Goal: Task Accomplishment & Management: Complete application form

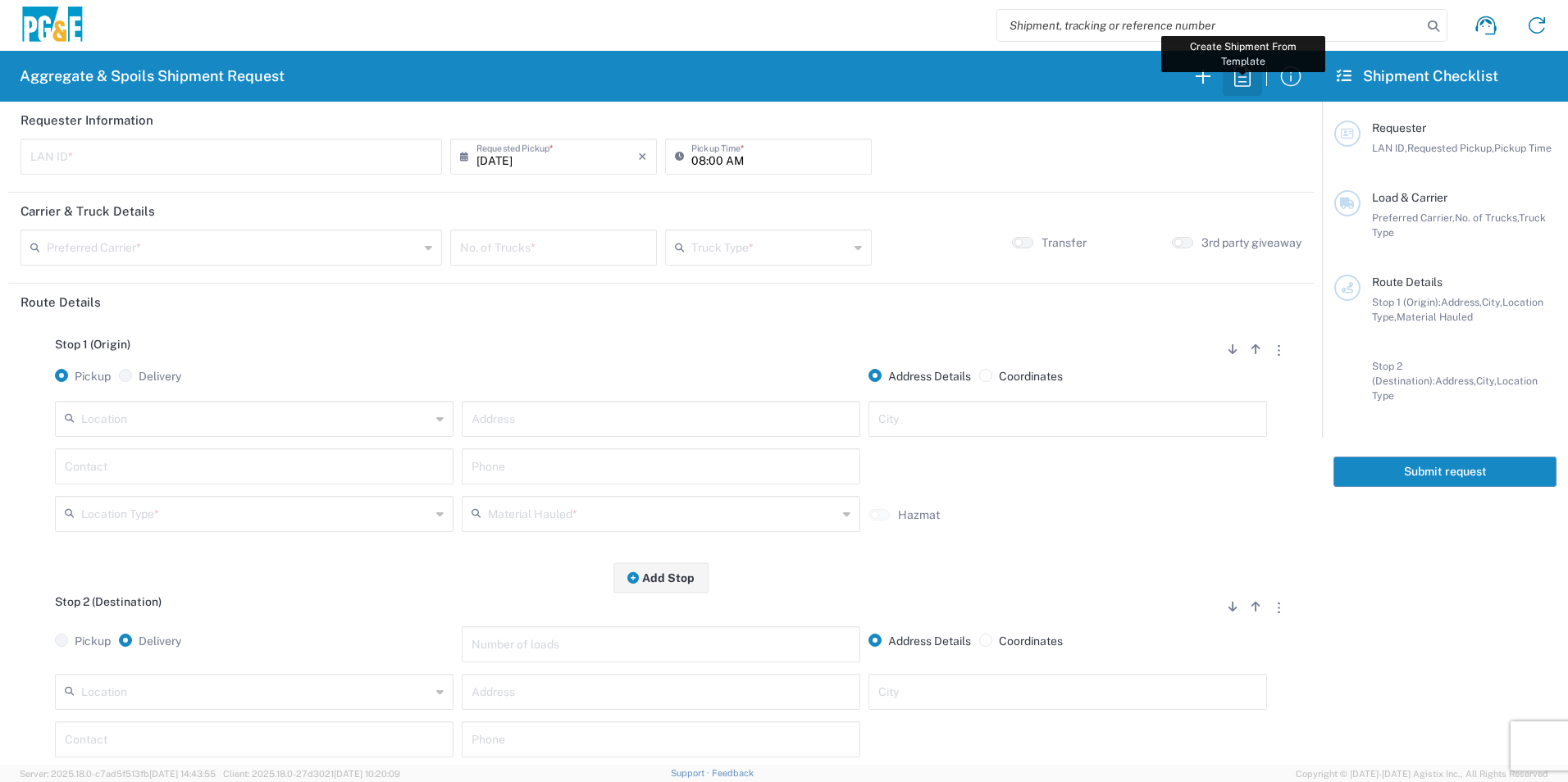
click at [1247, 84] on icon "button" at bounding box center [1243, 77] width 26 height 26
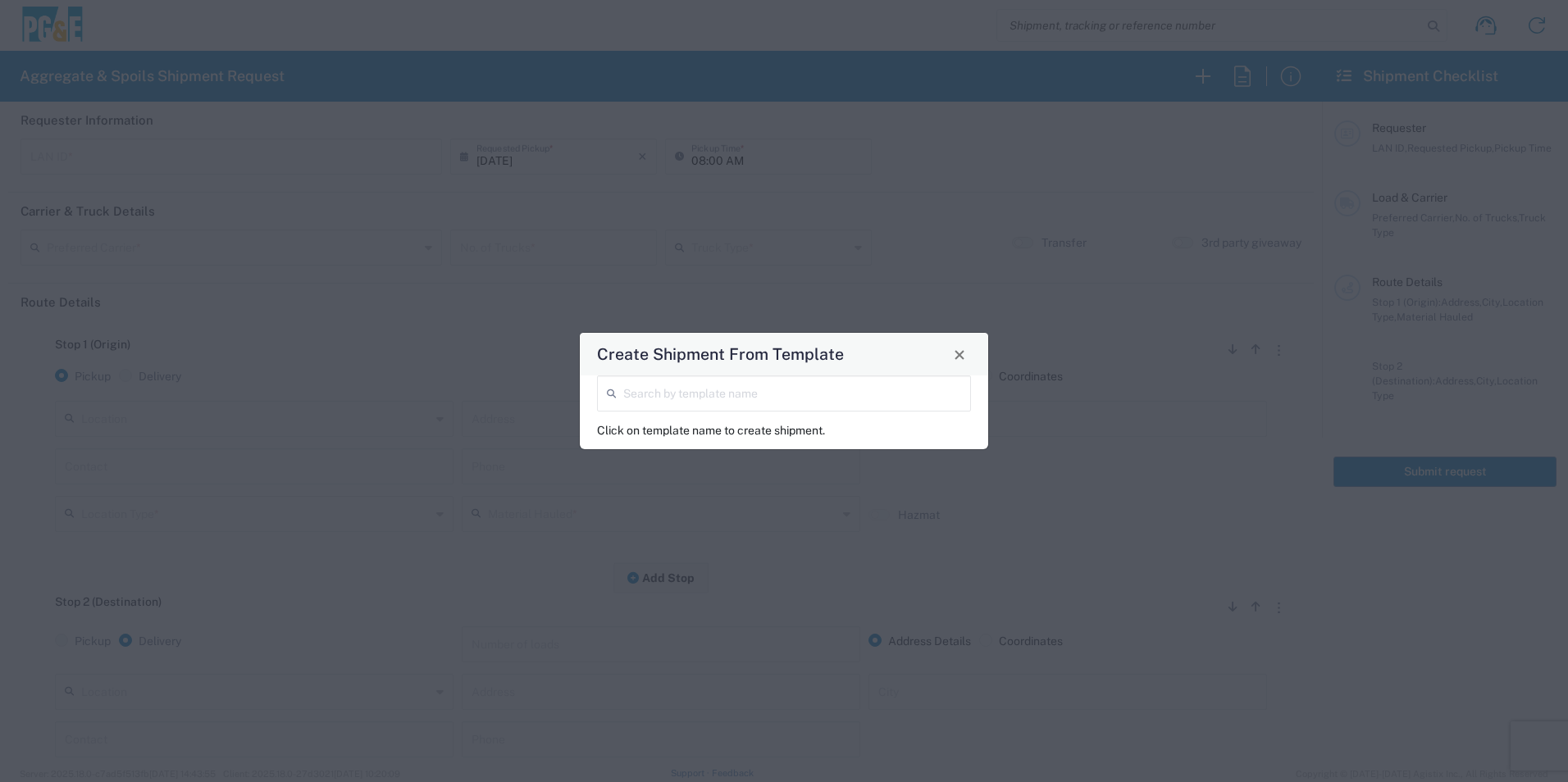
click at [720, 383] on input "search" at bounding box center [792, 392] width 338 height 29
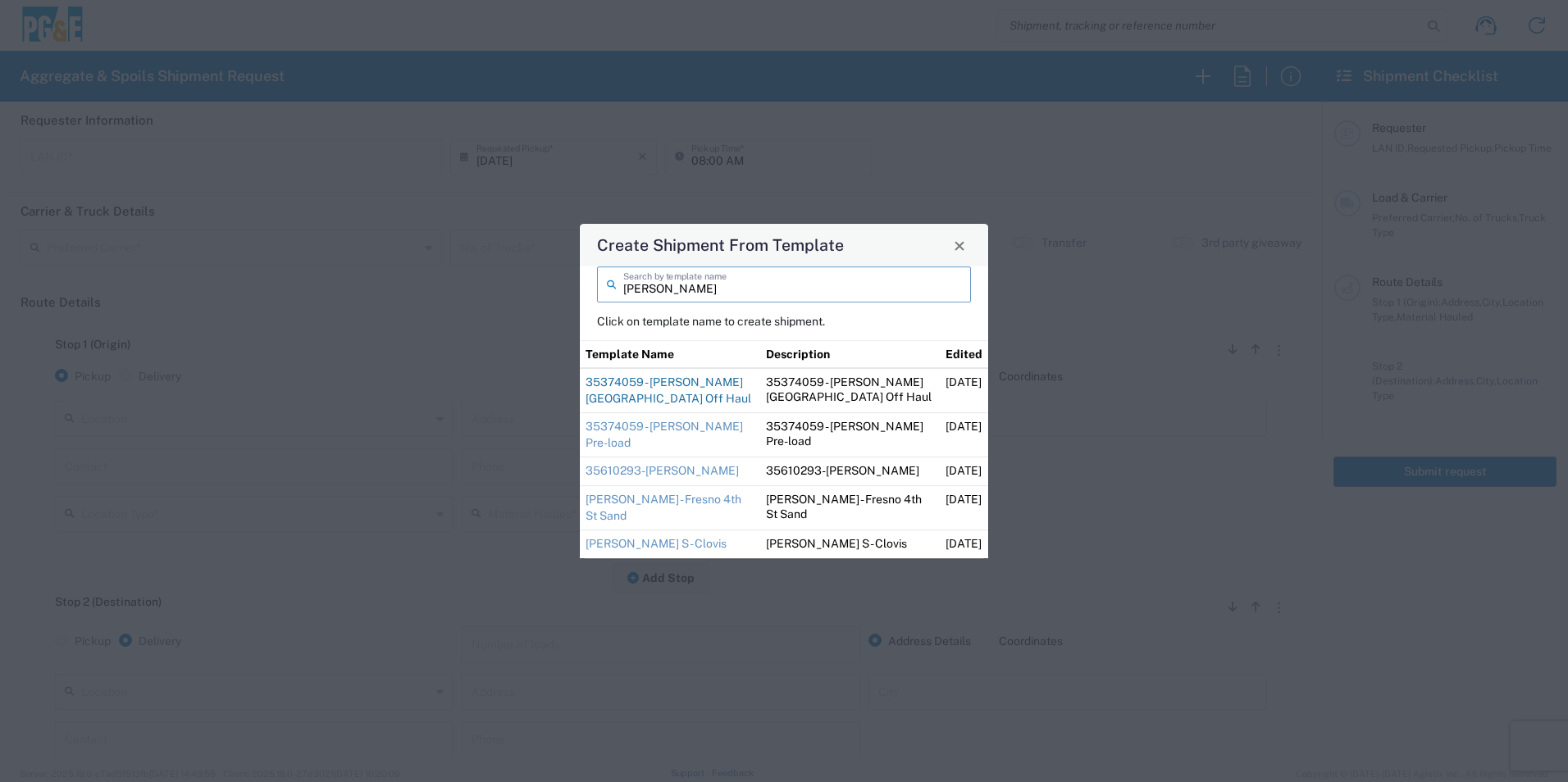
type input "ryan"
click at [691, 401] on link "35374059 - Ryan Pine Grove Off Haul" at bounding box center [668, 390] width 166 height 29
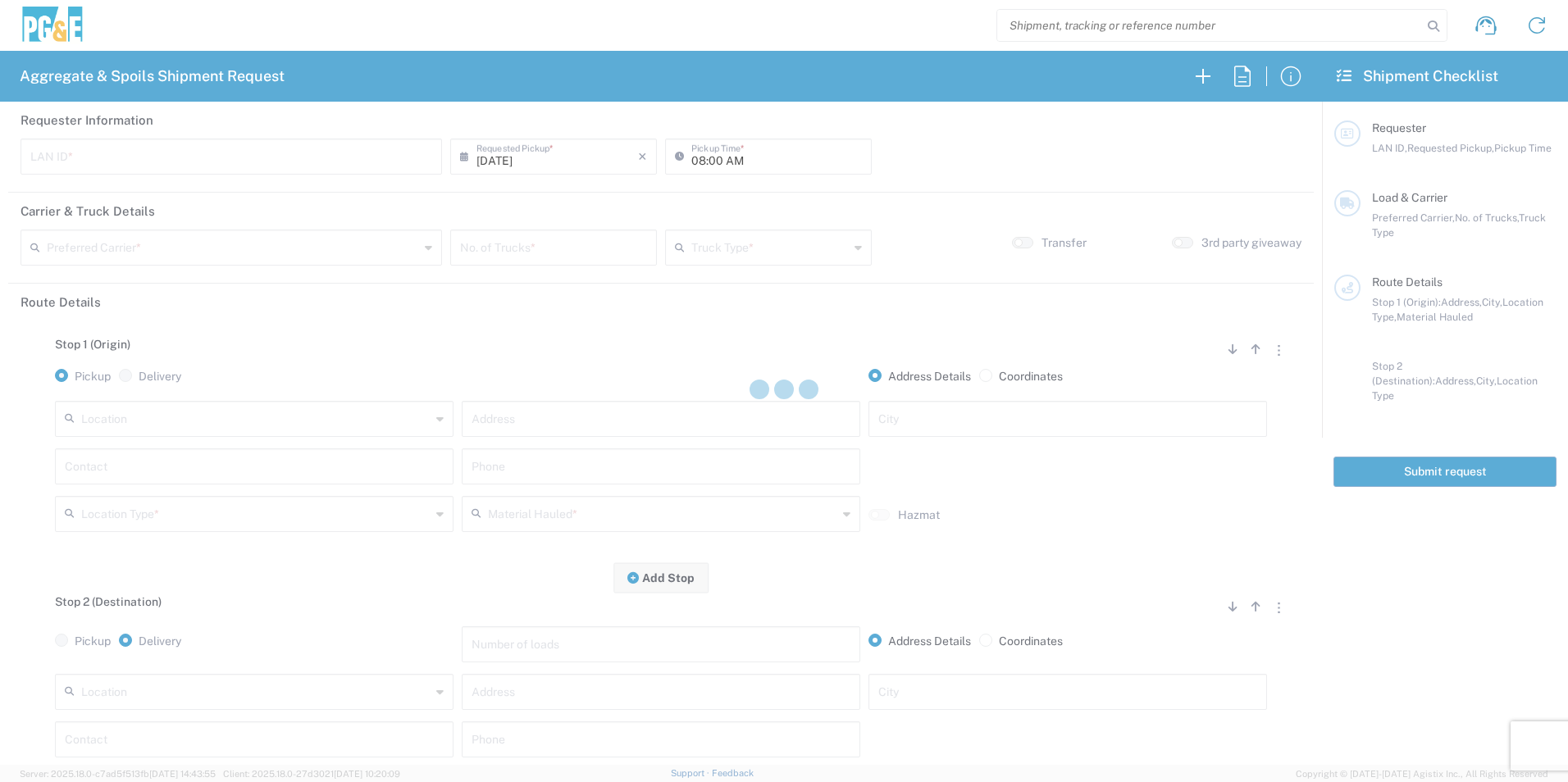
type input "RMB5"
type input "09:00 AM"
type input "Bowman & Sons Trucking, Inc"
type input "Super Dump"
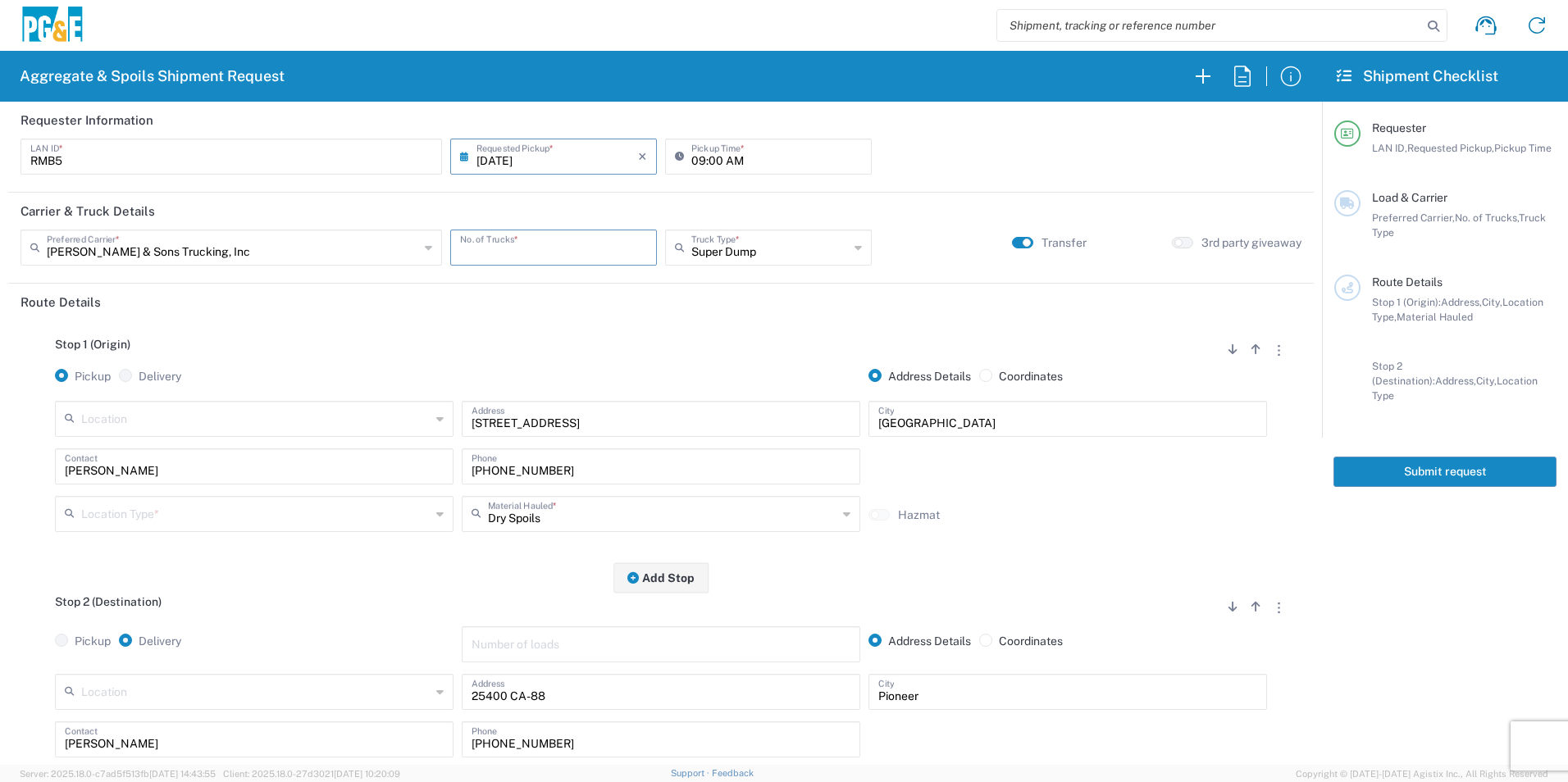
click at [585, 246] on input "number" at bounding box center [554, 246] width 187 height 29
type input "1"
click at [498, 168] on input "09/10/2025" at bounding box center [557, 155] width 162 height 29
click at [529, 257] on span "9" at bounding box center [529, 259] width 25 height 23
type input "09/09/2025"
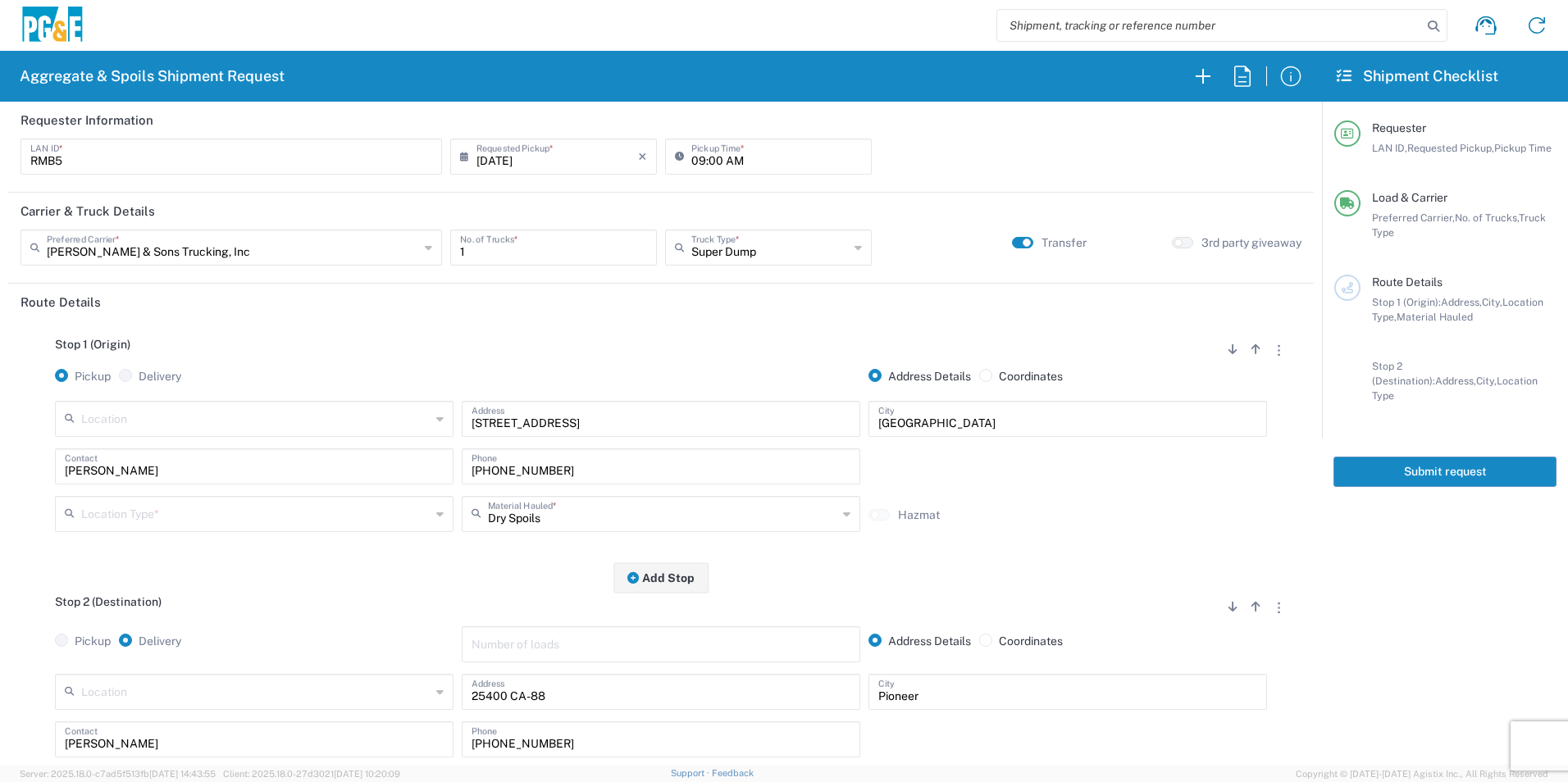
click at [231, 520] on input "text" at bounding box center [256, 513] width 350 height 29
drag, startPoint x: 163, startPoint y: 628, endPoint x: 306, endPoint y: 582, distance: 150.2
click at [162, 628] on span "Other" at bounding box center [253, 631] width 390 height 26
type input "Other"
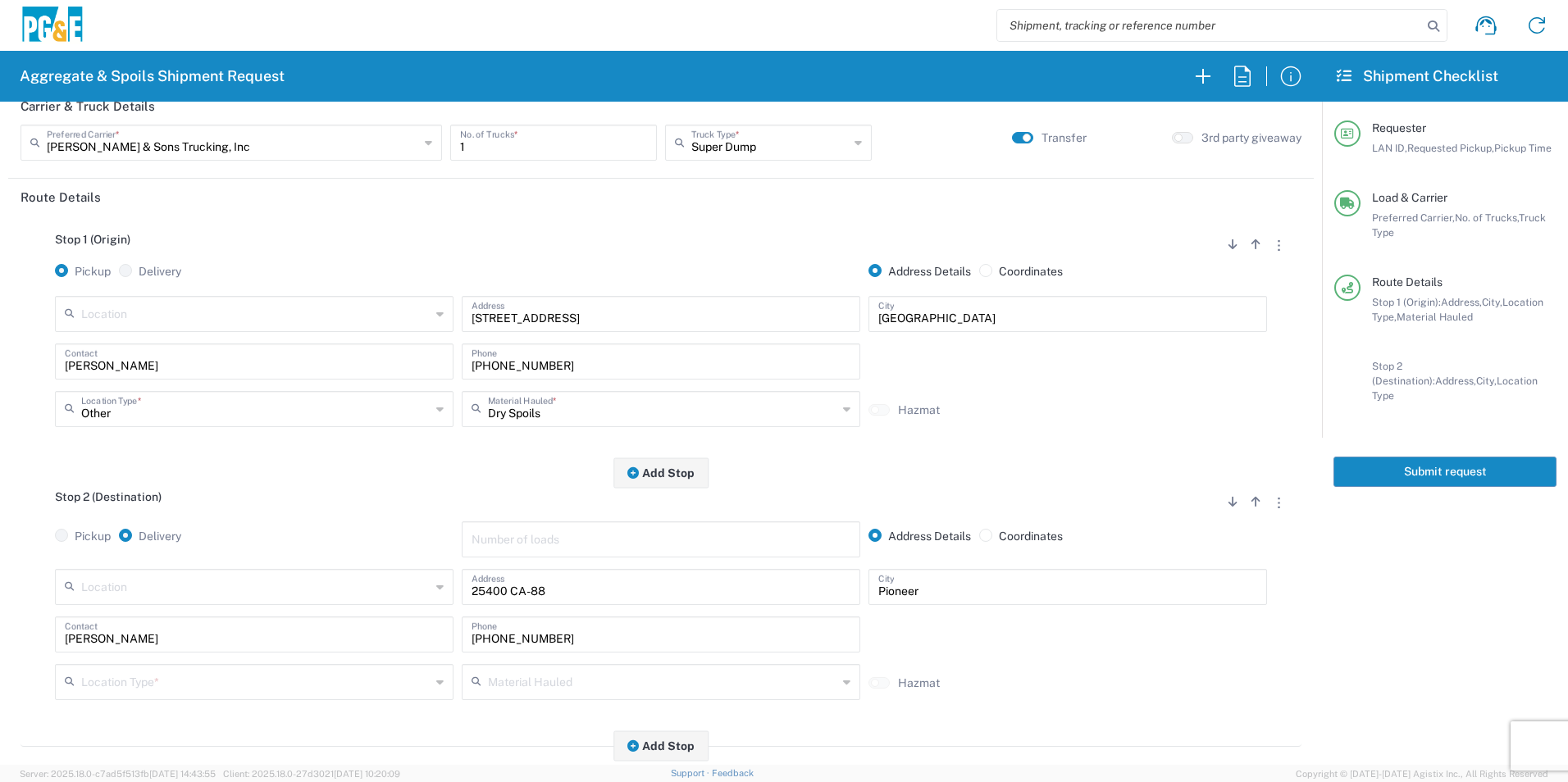
scroll to position [246, 0]
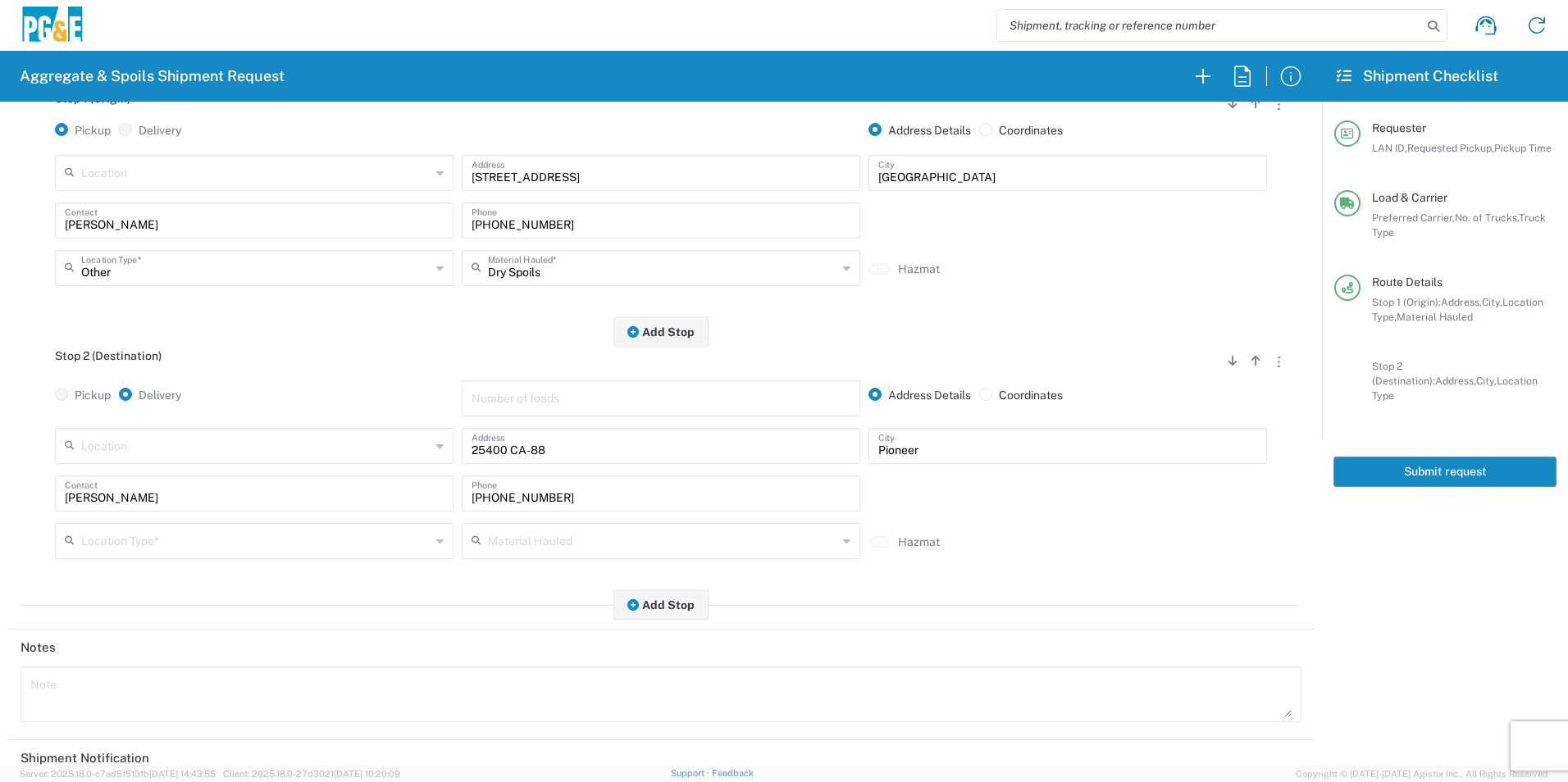
click at [156, 539] on input "text" at bounding box center [256, 540] width 350 height 29
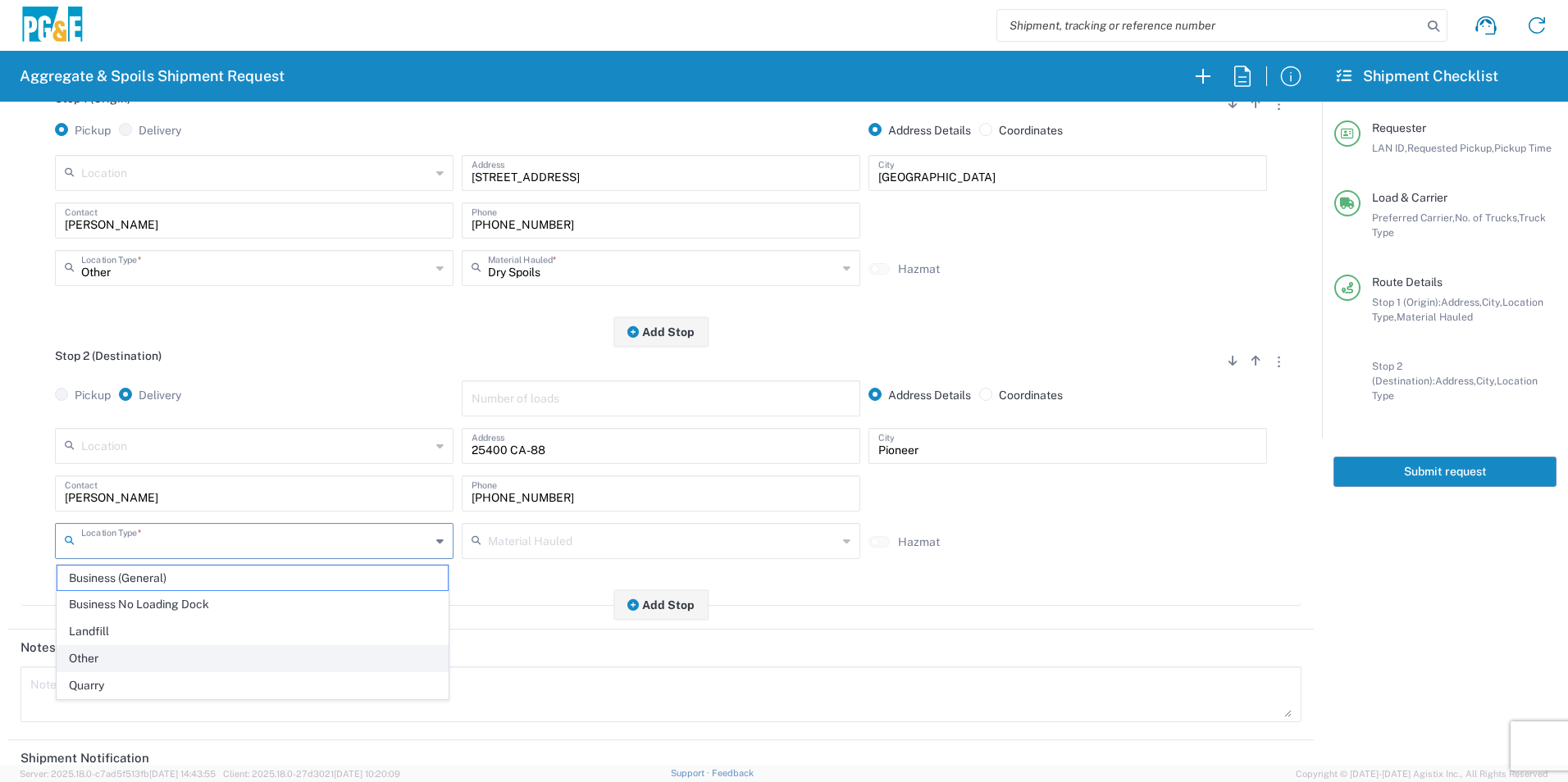
click at [125, 654] on span "Other" at bounding box center [253, 658] width 390 height 26
type input "Other"
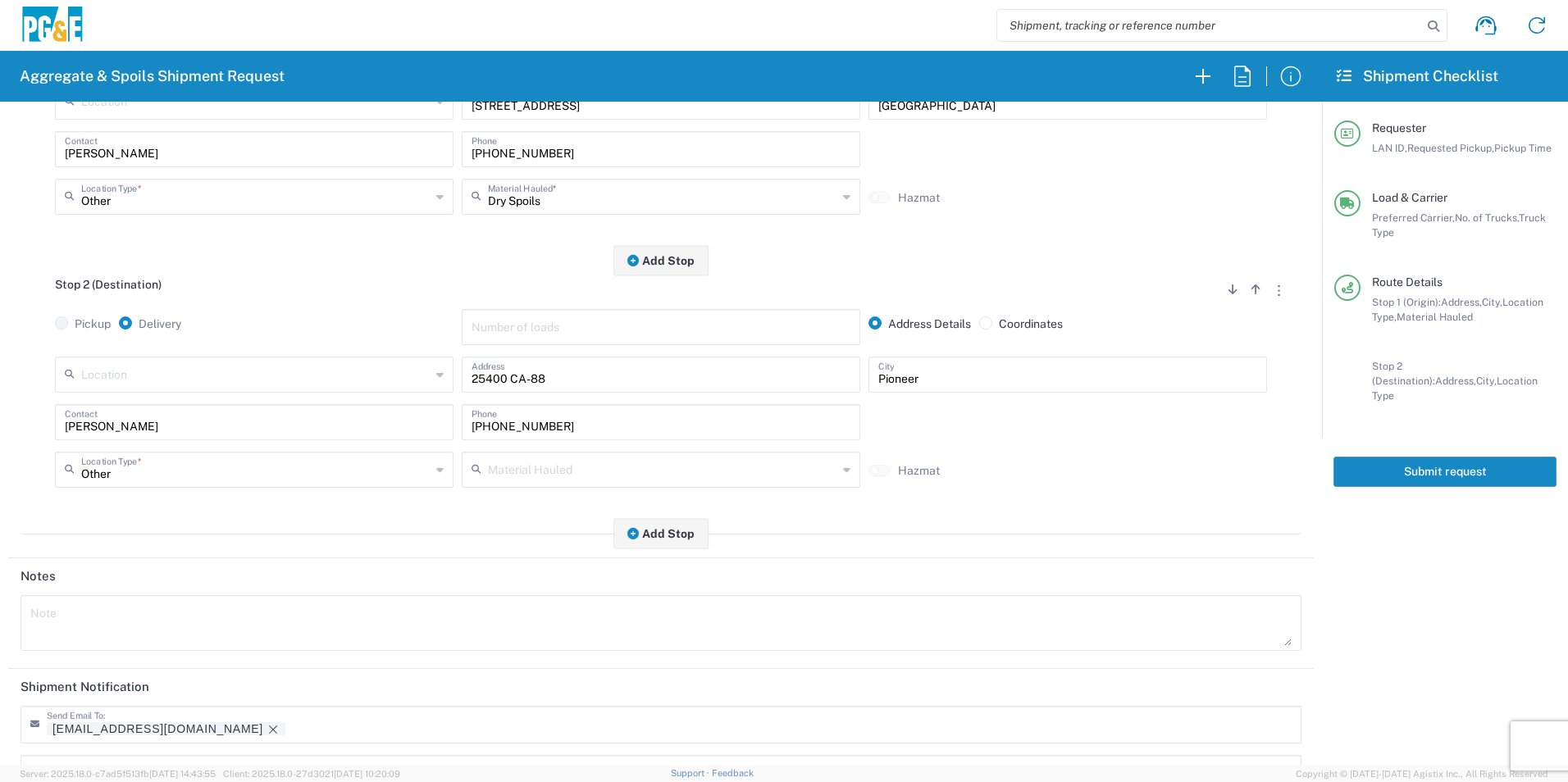
scroll to position [474, 0]
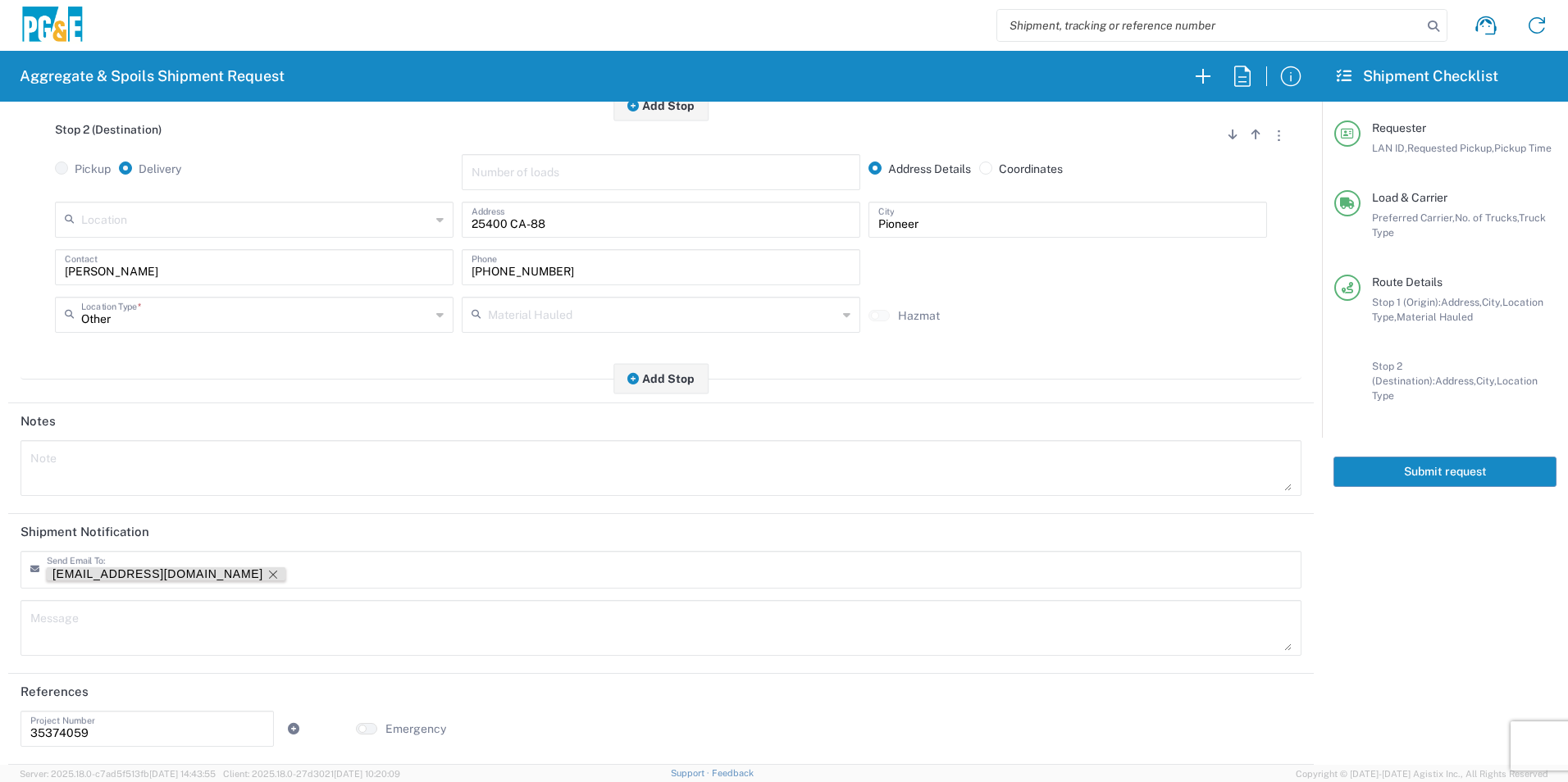
click at [267, 573] on icon "Remove tag" at bounding box center [273, 575] width 13 height 13
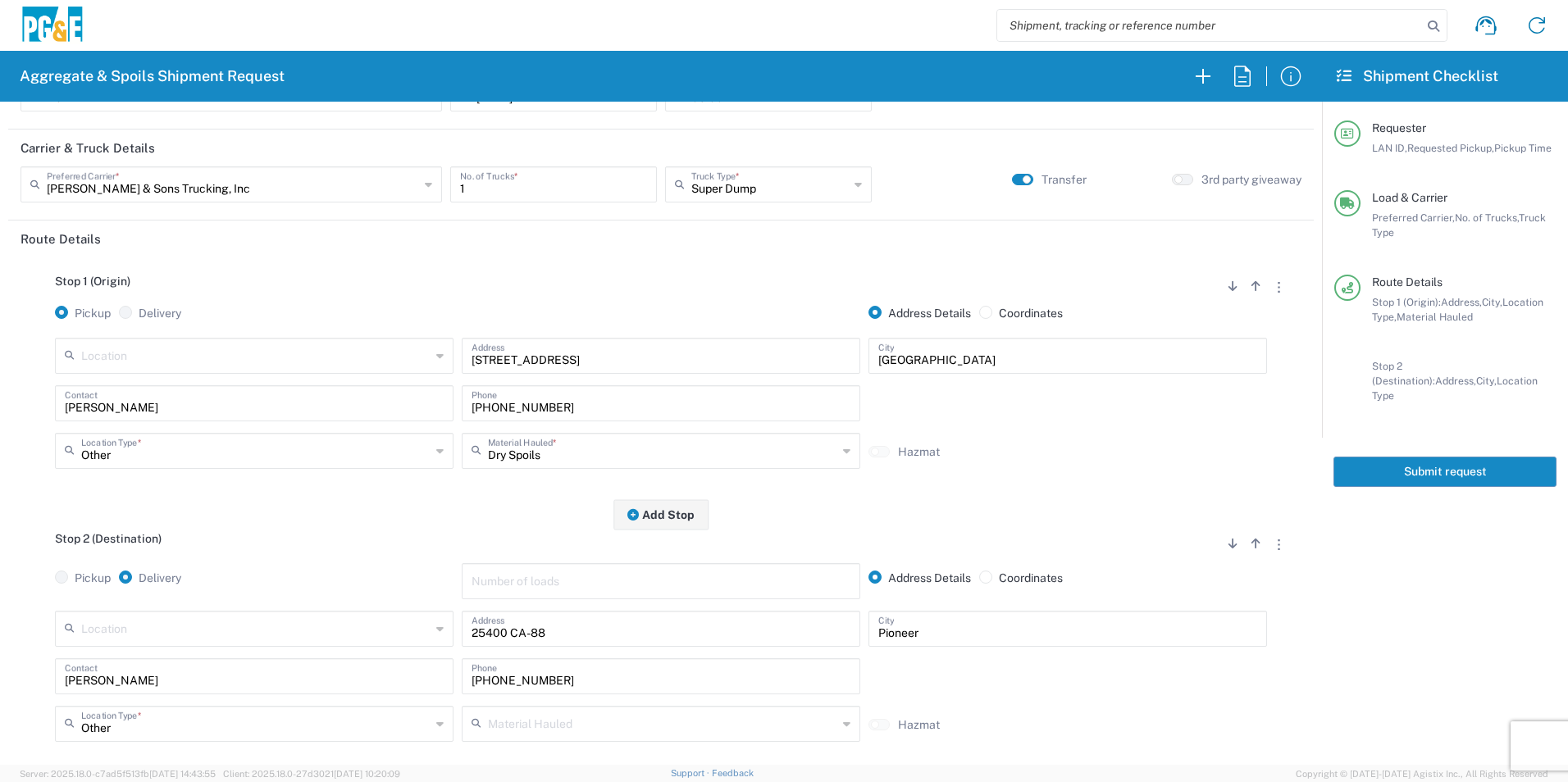
scroll to position [0, 0]
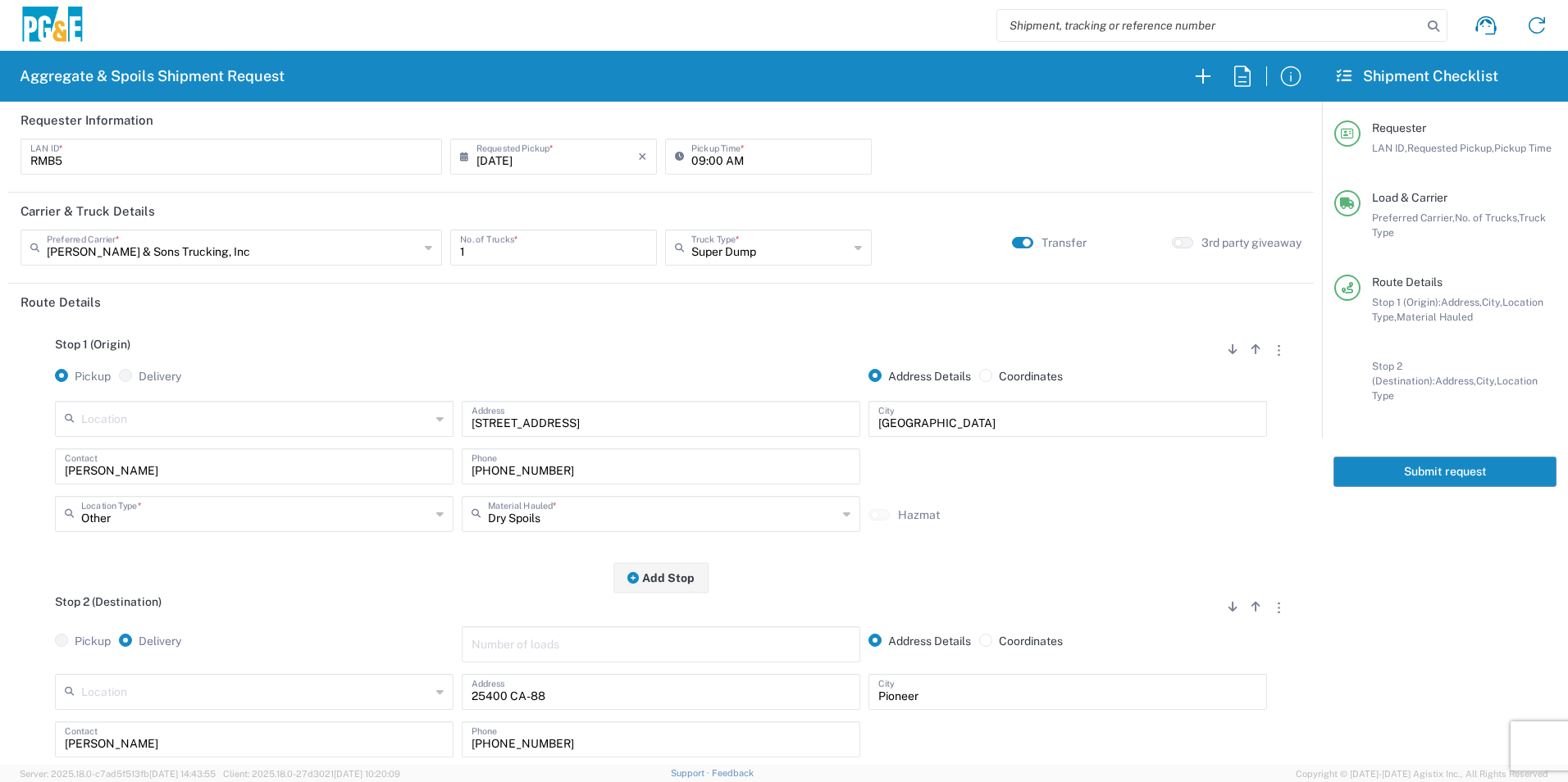
click at [1466, 457] on button "Submit request" at bounding box center [1445, 472] width 223 height 30
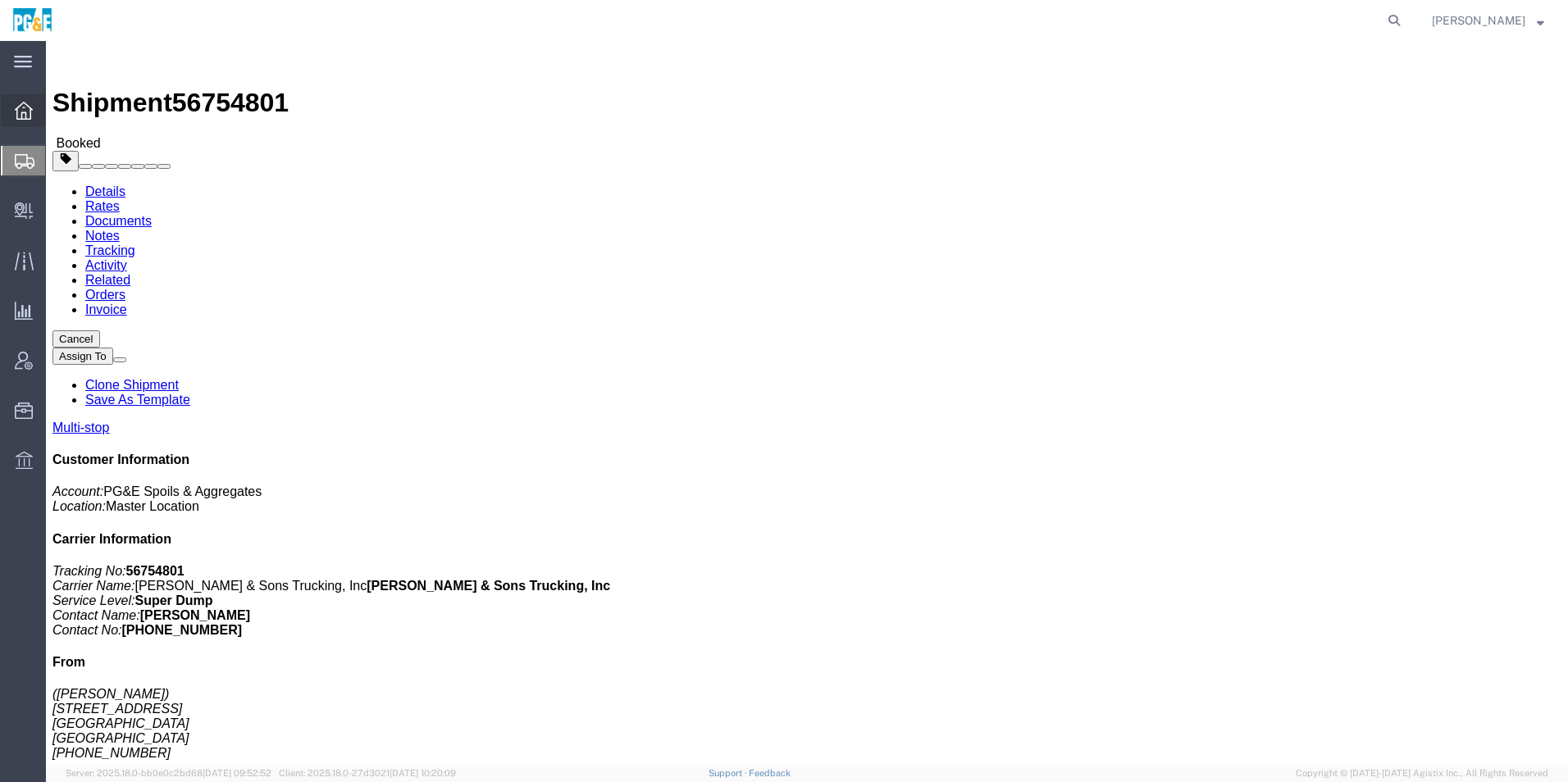
click at [34, 114] on div at bounding box center [24, 110] width 46 height 33
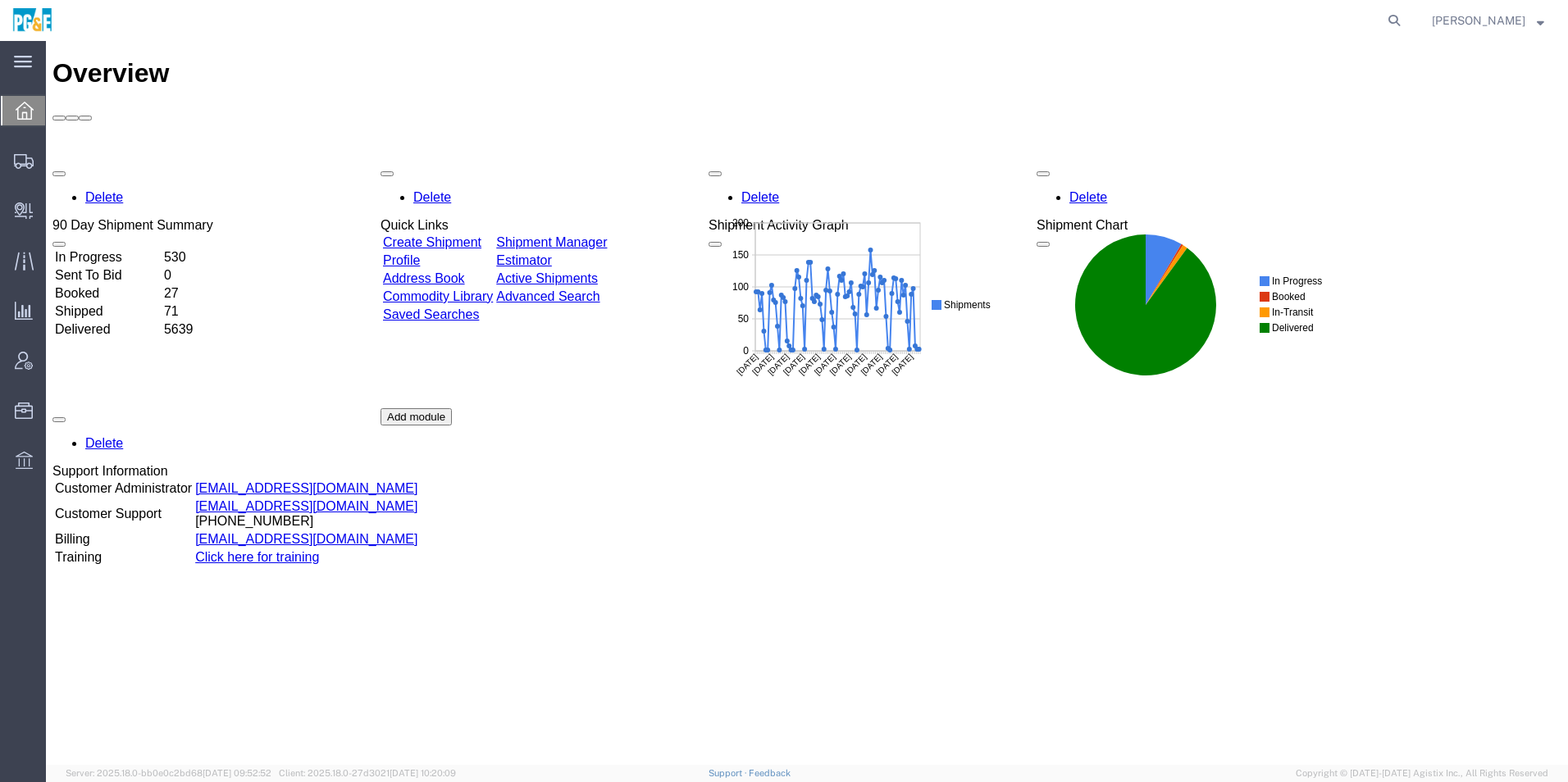
click at [603, 236] on link "Shipment Manager" at bounding box center [551, 243] width 110 height 14
